Goal: Navigation & Orientation: Understand site structure

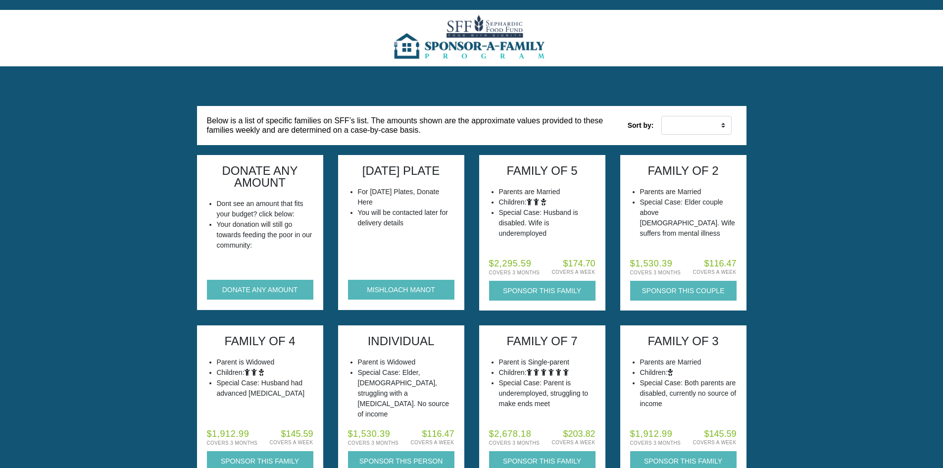
click at [473, 31] on img at bounding box center [471, 38] width 161 height 56
